Goal: Task Accomplishment & Management: Use online tool/utility

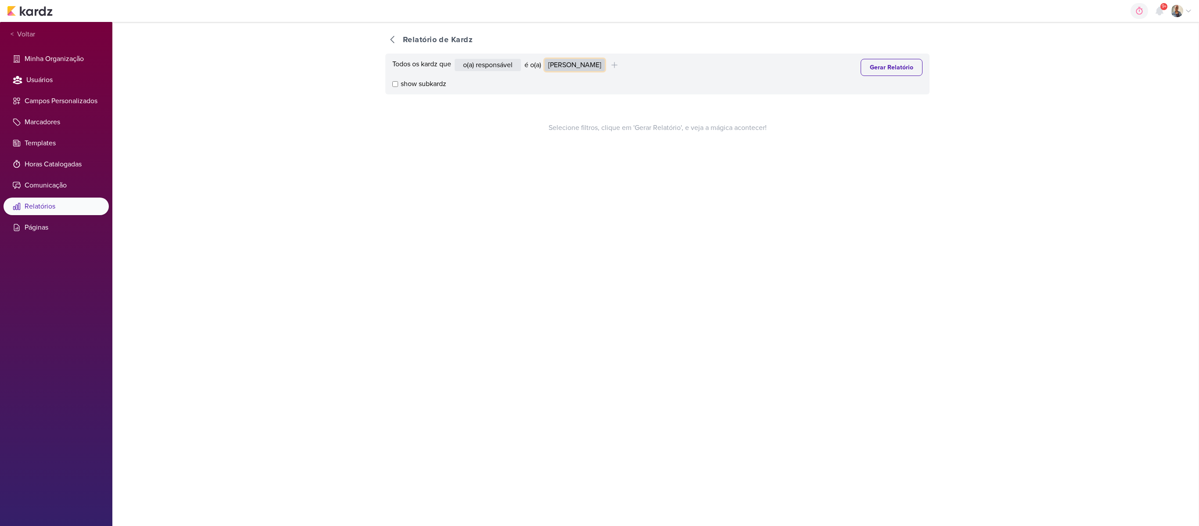
click at [599, 61] on select "Alessandra Gomes Aline Gimenez Graciano Caroline Traven De Andrade Eduardo Quar…" at bounding box center [575, 65] width 60 height 12
select select "1395"
click at [547, 59] on select "Alessandra Gomes Aline Gimenez Graciano Caroline Traven De Andrade Eduardo Quar…" at bounding box center [575, 65] width 60 height 12
click at [878, 76] on button "Gerar Relatório" at bounding box center [892, 67] width 62 height 17
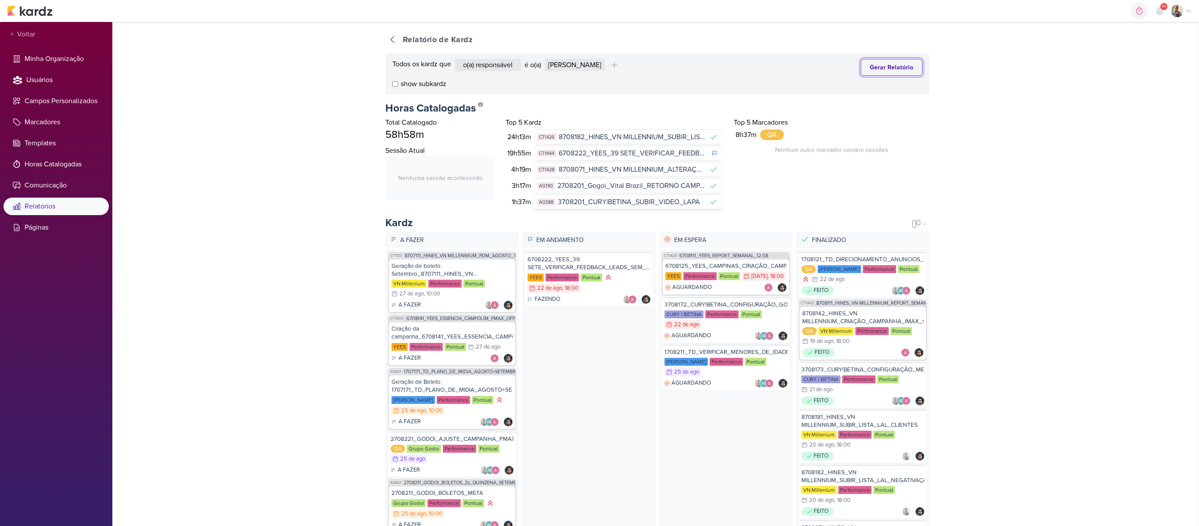
scroll to position [88, 0]
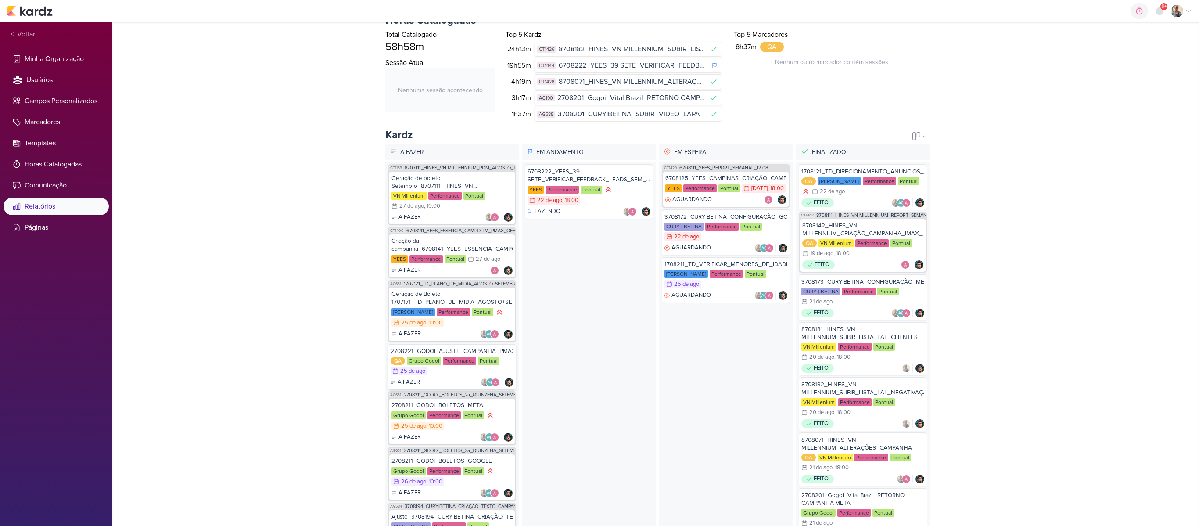
click at [438, 373] on div "QA Grupo Godoi Performance Pontual 25/8 25 de ago" at bounding box center [452, 366] width 123 height 19
